Goal: Task Accomplishment & Management: Complete application form

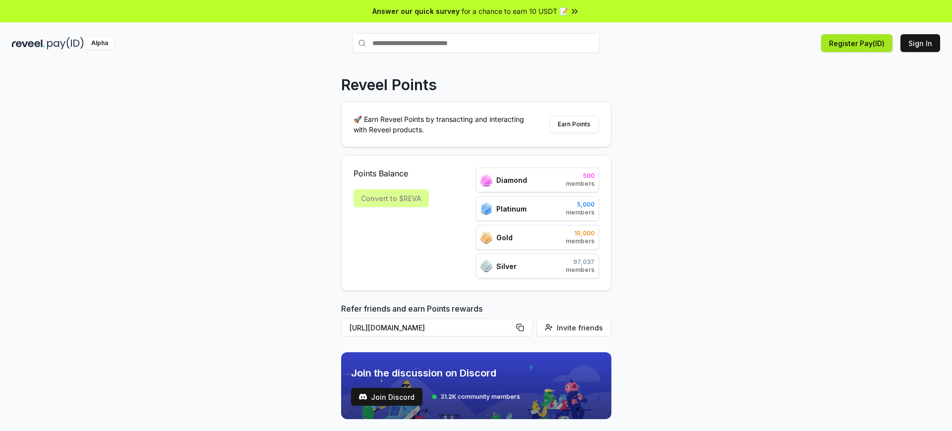
click at [859, 43] on button "Register Pay(ID)" at bounding box center [856, 43] width 71 height 18
click at [921, 43] on button "Sign In" at bounding box center [920, 43] width 40 height 18
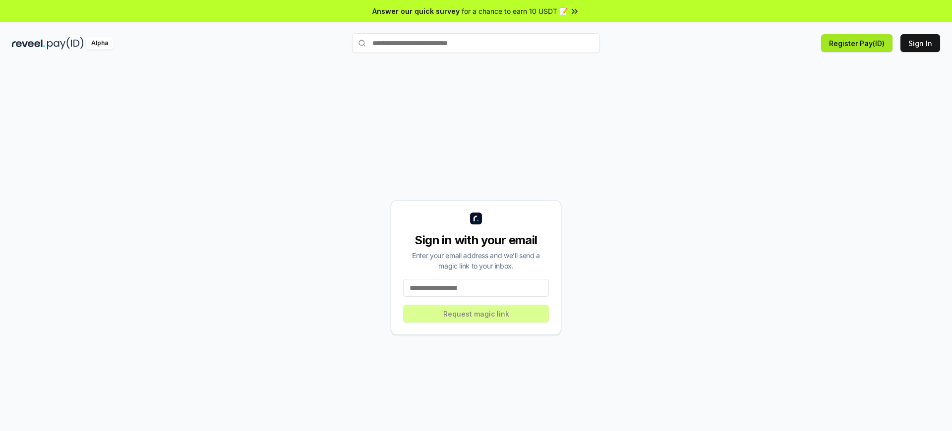
click at [859, 43] on button "Register Pay(ID)" at bounding box center [856, 43] width 71 height 18
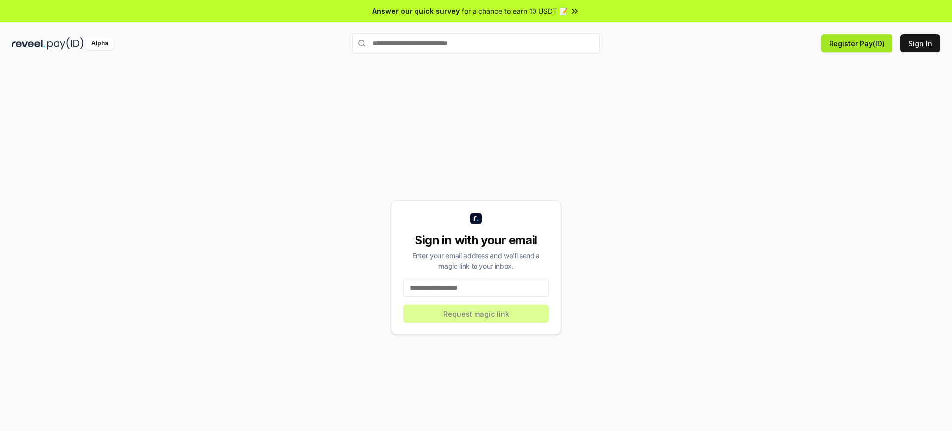
click at [859, 43] on button "Register Pay(ID)" at bounding box center [856, 43] width 71 height 18
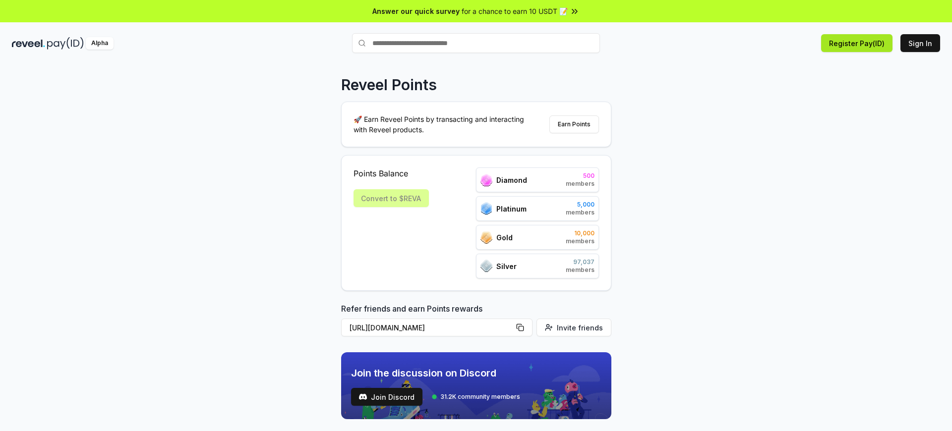
click at [859, 43] on button "Register Pay(ID)" at bounding box center [856, 43] width 71 height 18
click at [921, 43] on button "Sign In" at bounding box center [920, 43] width 40 height 18
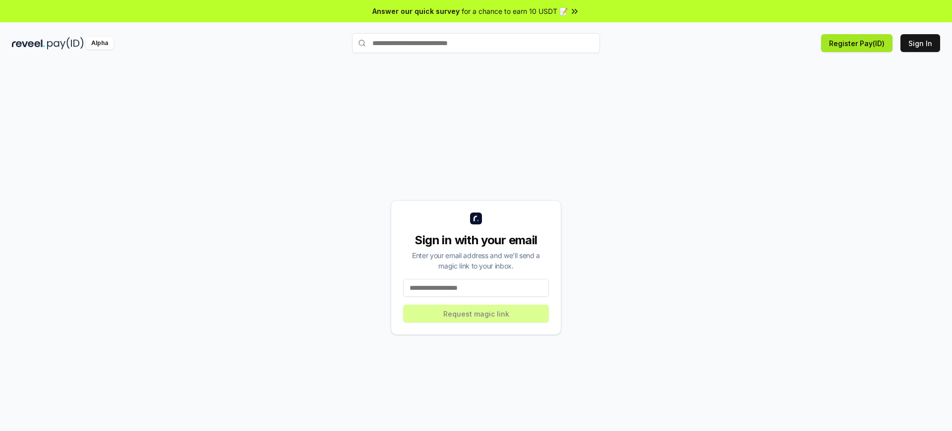
click at [859, 43] on button "Register Pay(ID)" at bounding box center [856, 43] width 71 height 18
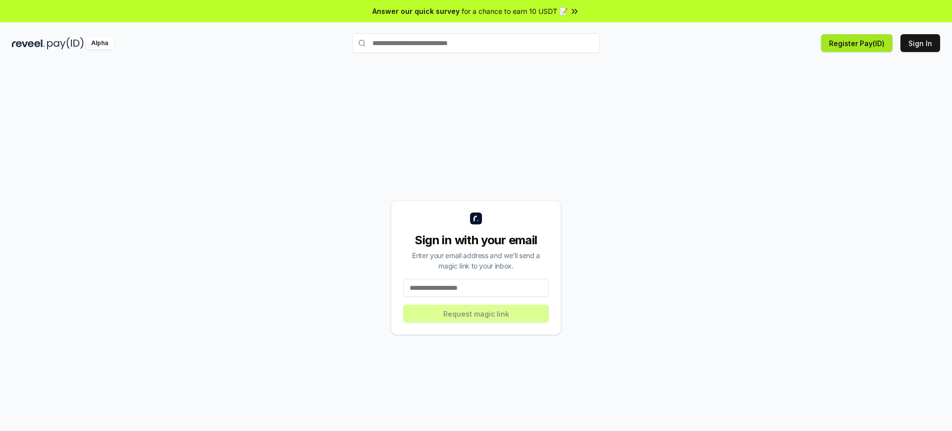
click at [859, 43] on button "Register Pay(ID)" at bounding box center [856, 43] width 71 height 18
click at [921, 43] on button "Sign In" at bounding box center [920, 43] width 40 height 18
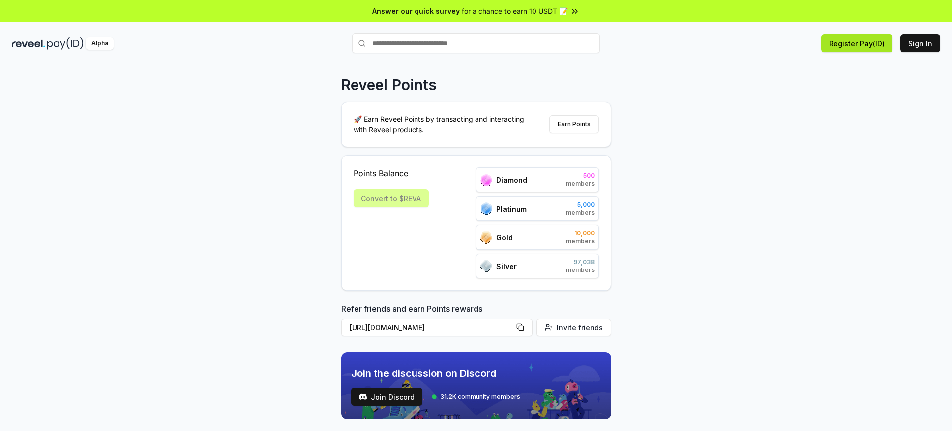
click at [859, 43] on button "Register Pay(ID)" at bounding box center [856, 43] width 71 height 18
